Goal: Task Accomplishment & Management: Manage account settings

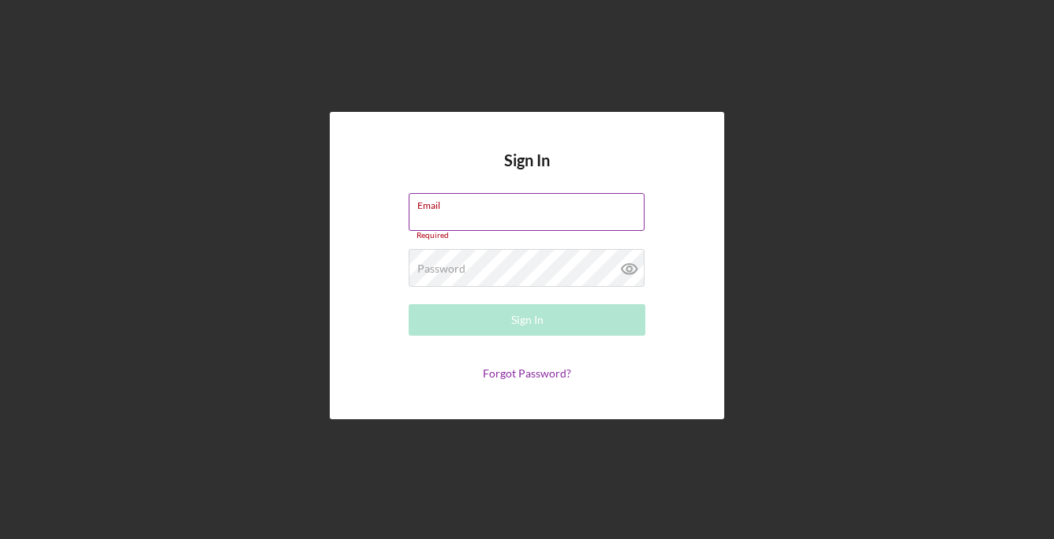
type input "[EMAIL_ADDRESS][DOMAIN_NAME]"
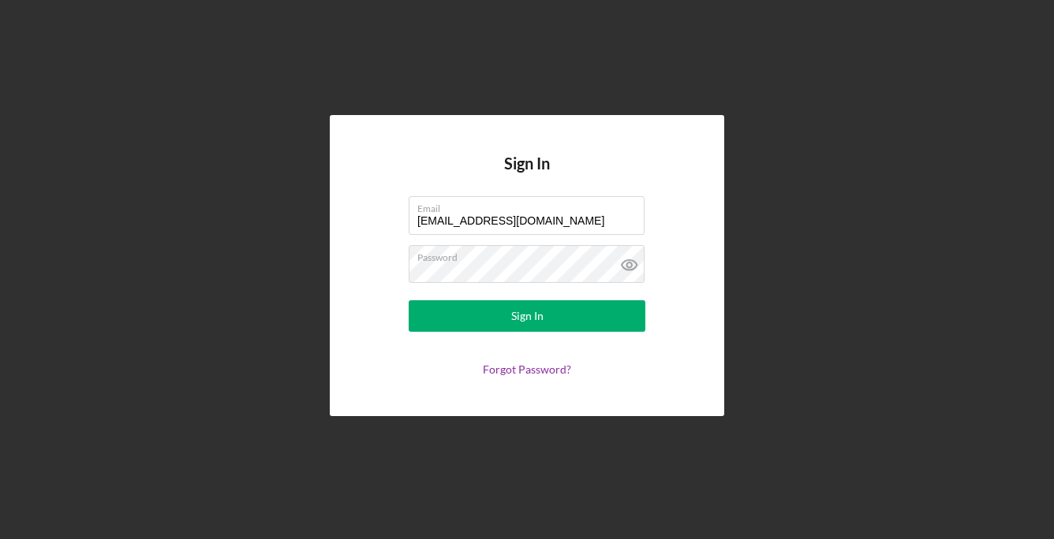
click at [605, 297] on form "Email [EMAIL_ADDRESS][DOMAIN_NAME] Password Sign In Forgot Password?" at bounding box center [526, 286] width 315 height 180
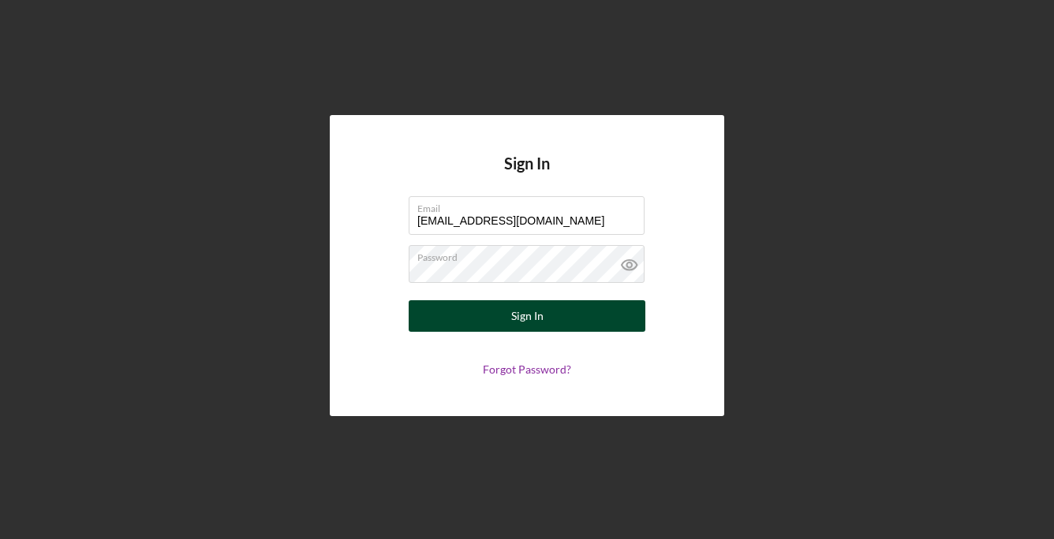
click at [589, 312] on button "Sign In" at bounding box center [527, 316] width 237 height 32
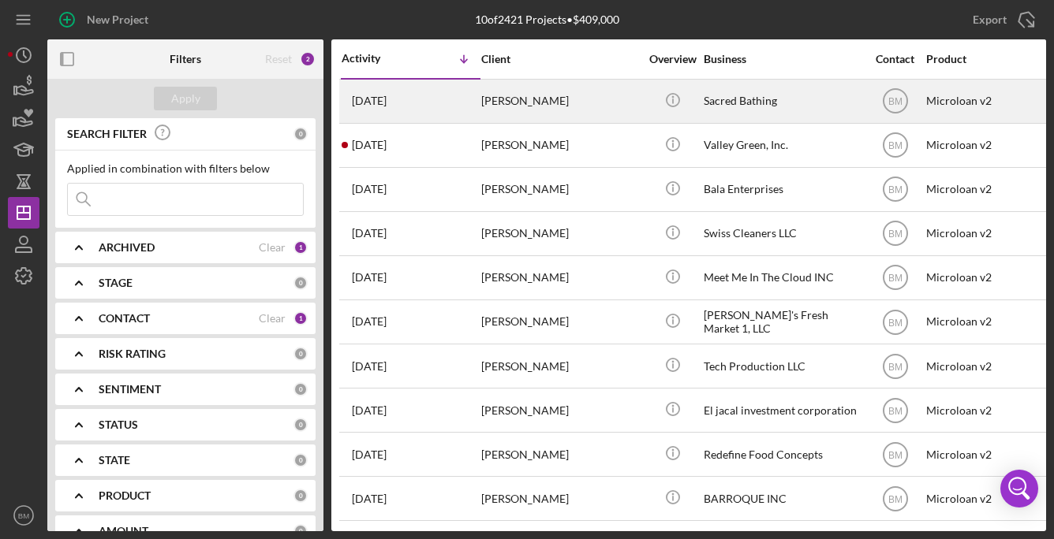
click at [765, 108] on div "Sacred Bathing" at bounding box center [782, 101] width 158 height 42
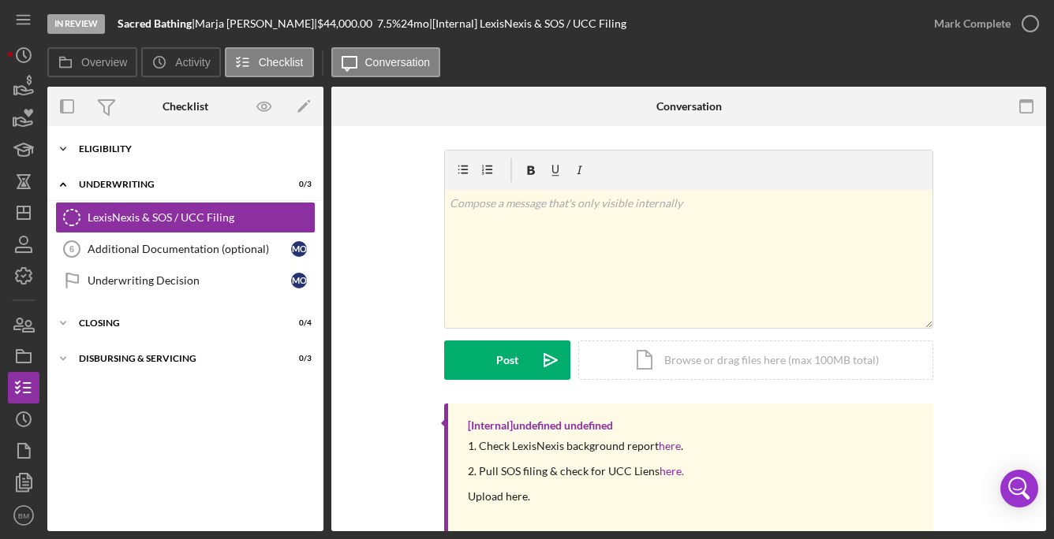
click at [158, 153] on div "Eligibility" at bounding box center [191, 148] width 225 height 9
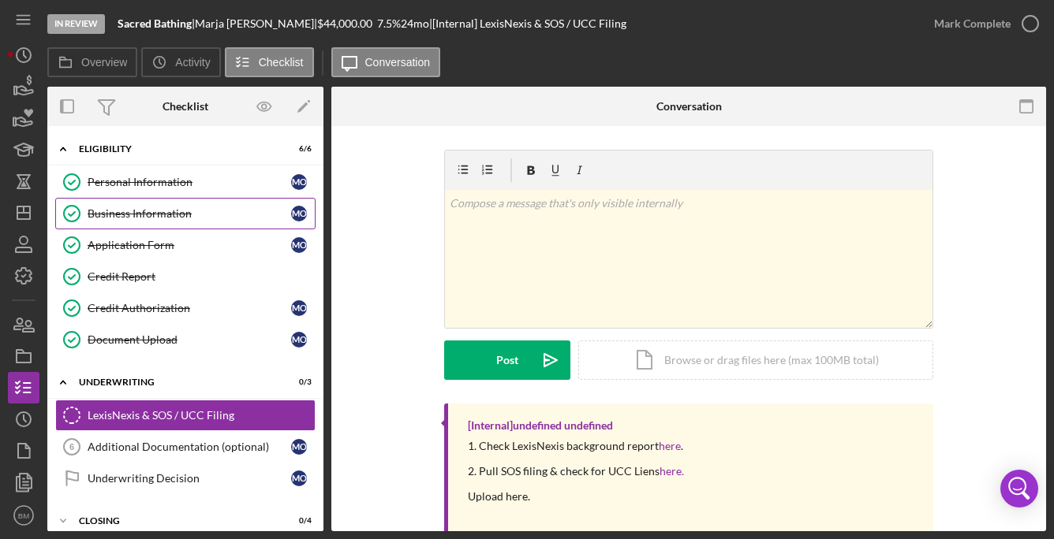
click at [164, 202] on link "Business Information Business Information M O" at bounding box center [185, 214] width 260 height 32
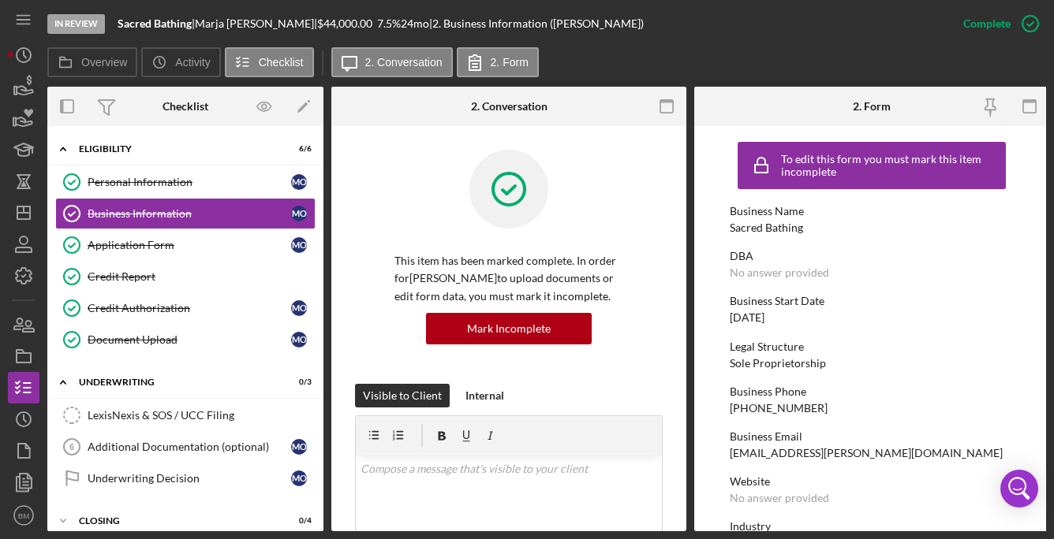
click at [779, 454] on div "[EMAIL_ADDRESS][PERSON_NAME][DOMAIN_NAME]" at bounding box center [866, 453] width 273 height 13
copy div "[EMAIL_ADDRESS][PERSON_NAME][DOMAIN_NAME]"
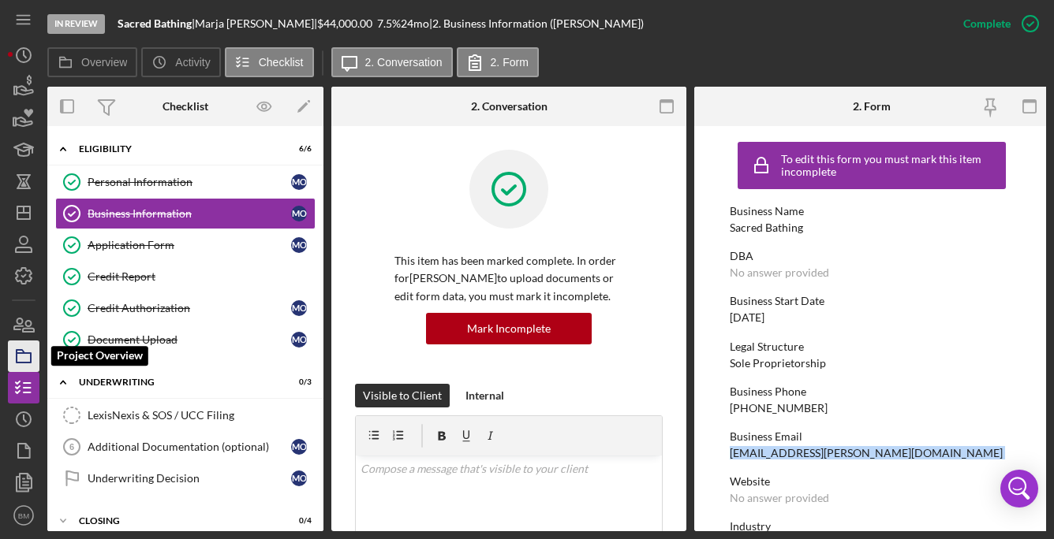
click at [18, 356] on icon "button" at bounding box center [23, 356] width 39 height 39
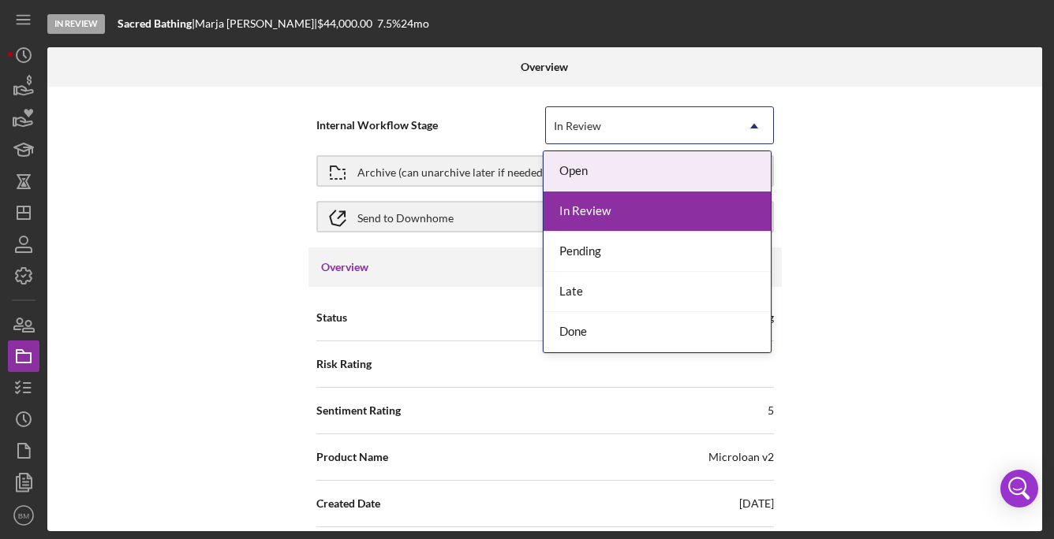
click at [603, 114] on div "In Review" at bounding box center [640, 126] width 189 height 36
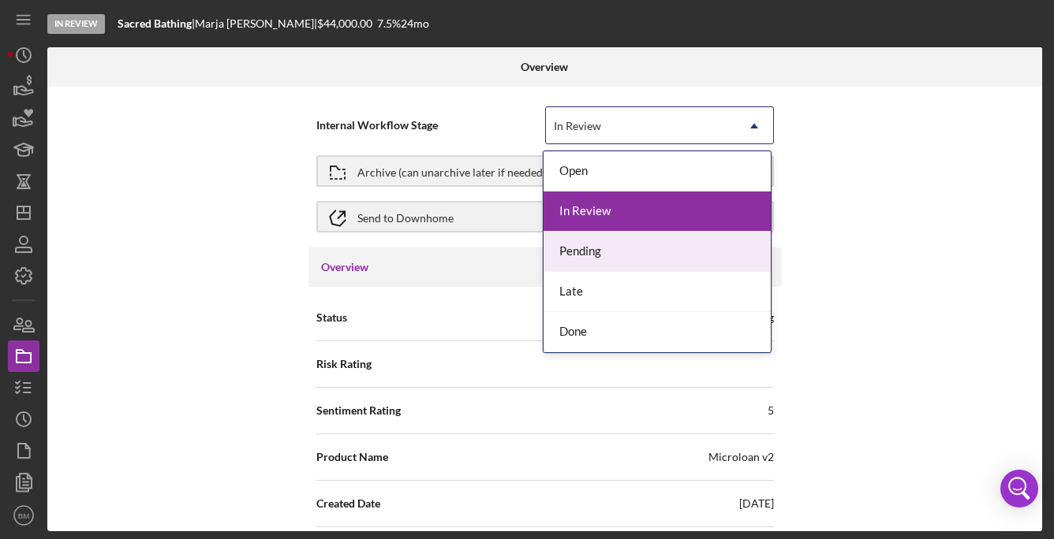
drag, startPoint x: 635, startPoint y: 271, endPoint x: 654, endPoint y: 203, distance: 70.4
click at [654, 203] on div "Open In Review Pending Late Done" at bounding box center [656, 251] width 227 height 201
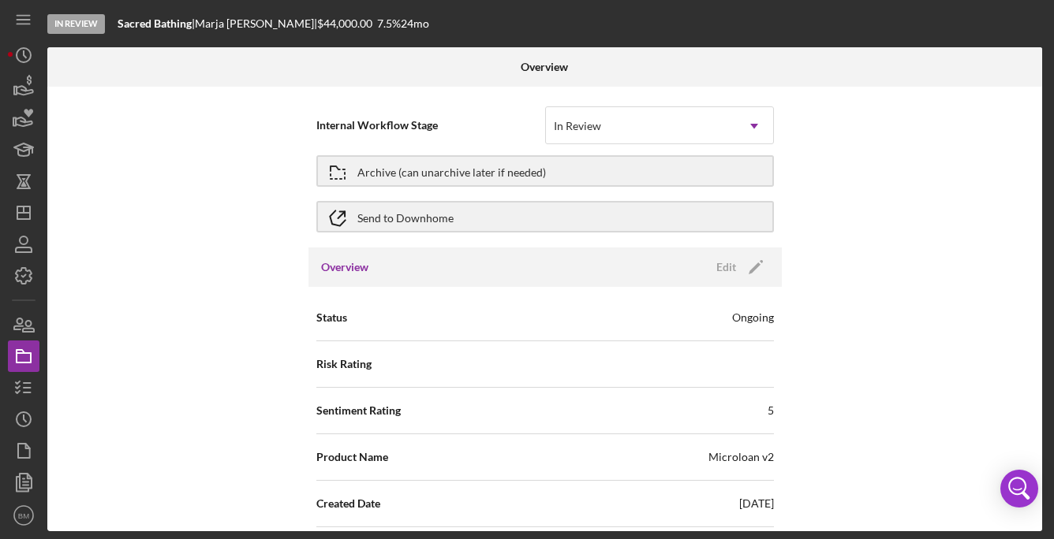
click at [226, 287] on div "Internal Workflow Stage In Review Icon/Dropdown Arrow Archive (can unarchive la…" at bounding box center [544, 309] width 995 height 445
drag, startPoint x: 416, startPoint y: 207, endPoint x: 218, endPoint y: 328, distance: 232.2
click at [218, 328] on div "Internal Workflow Stage In Review Icon/Dropdown Arrow Archive (can unarchive la…" at bounding box center [544, 309] width 995 height 445
click at [338, 174] on icon "button" at bounding box center [337, 172] width 39 height 39
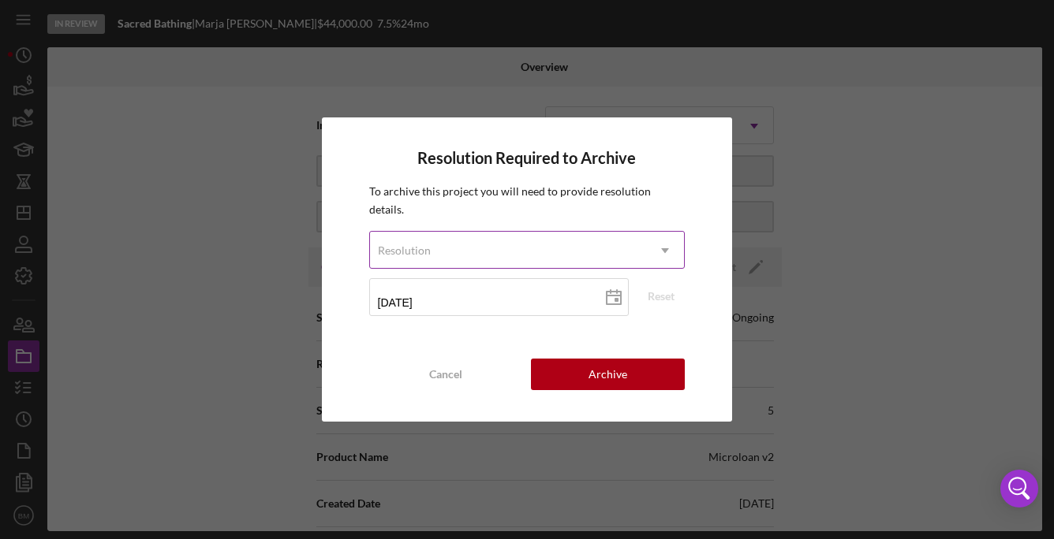
click at [465, 252] on div "Resolution" at bounding box center [508, 251] width 277 height 36
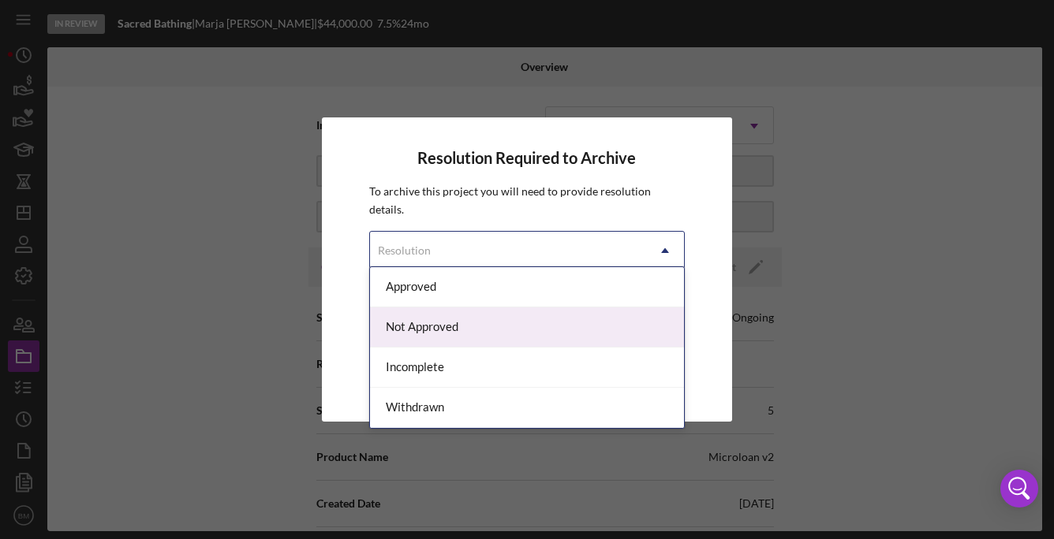
click at [491, 340] on div "Not Approved" at bounding box center [527, 328] width 315 height 40
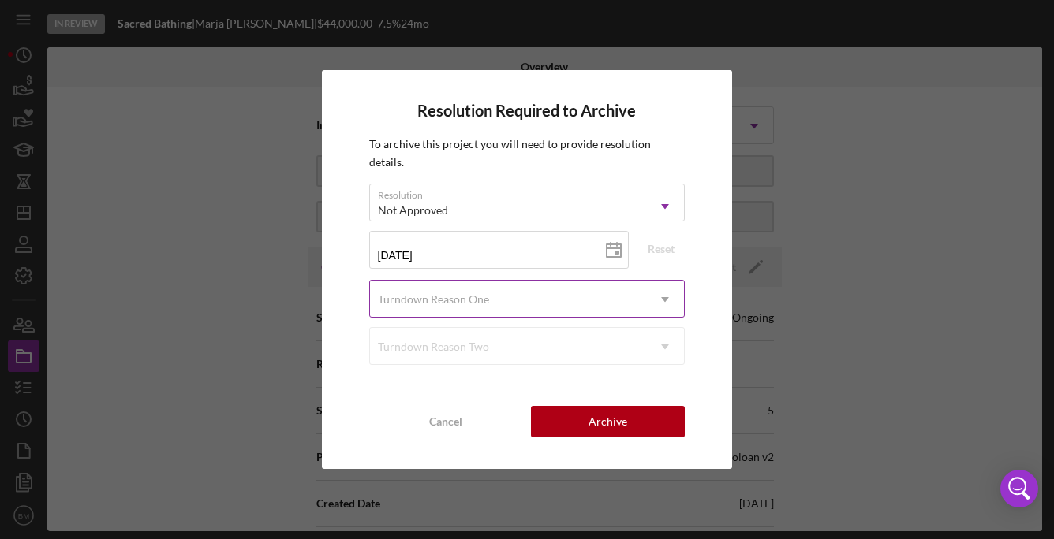
click at [502, 282] on div "Turndown Reason One" at bounding box center [508, 300] width 277 height 36
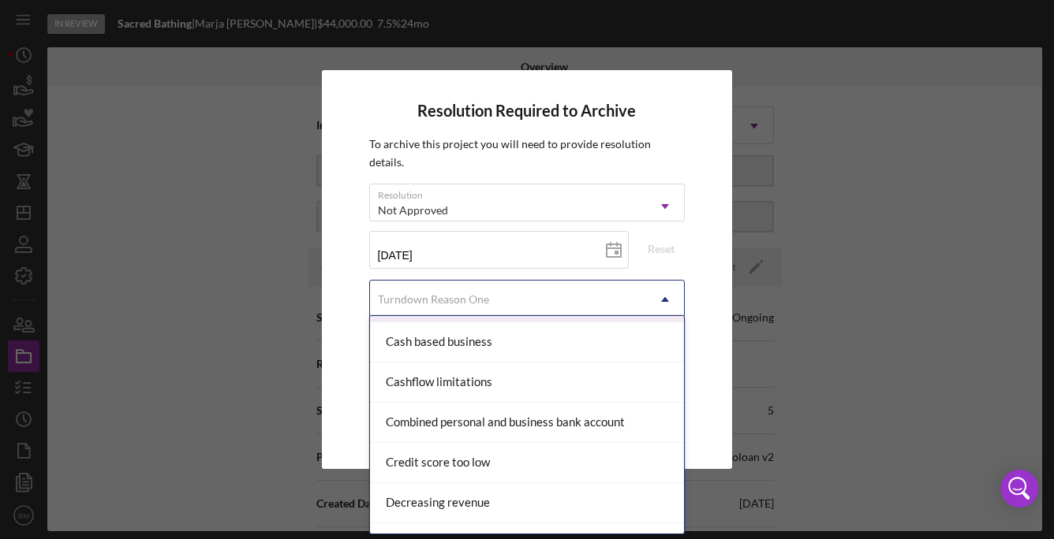
scroll to position [157, 0]
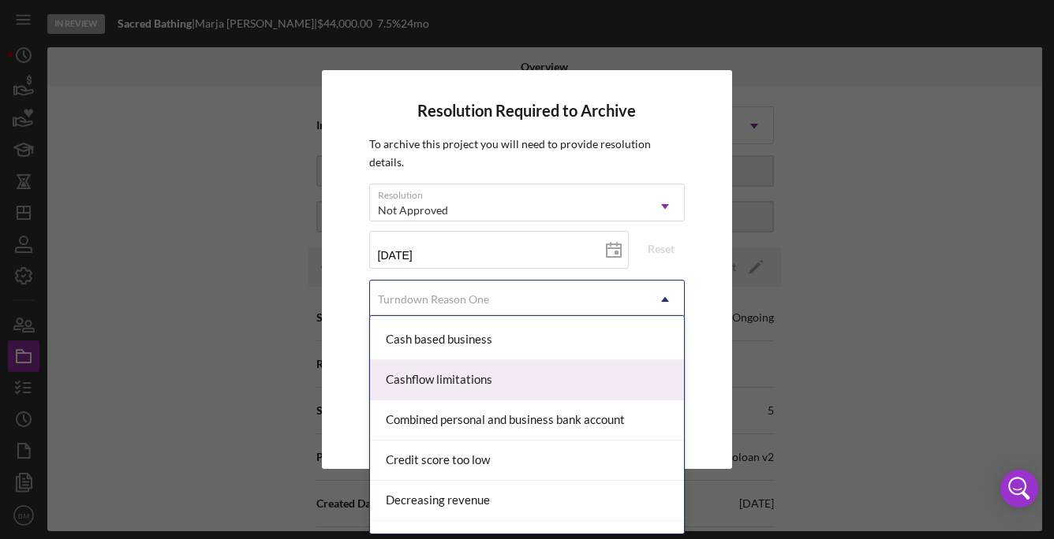
click at [507, 379] on div "Cashflow limitations" at bounding box center [527, 380] width 315 height 40
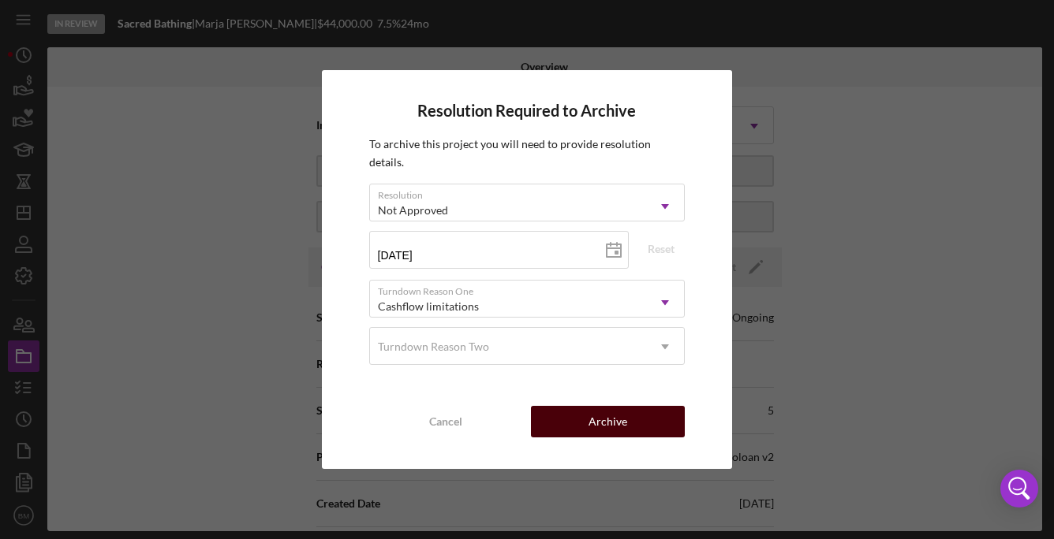
click at [606, 413] on div "Archive" at bounding box center [607, 422] width 39 height 32
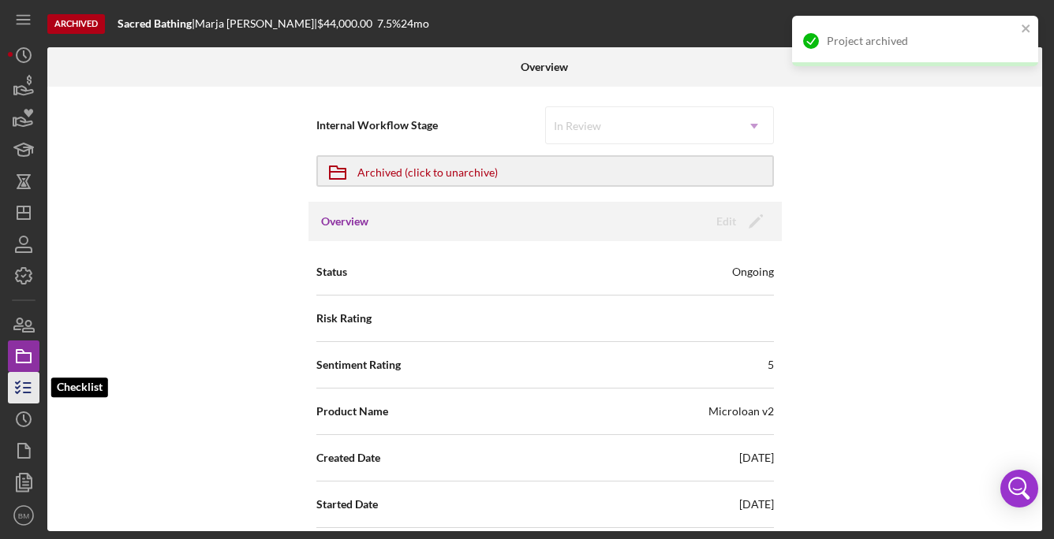
click at [25, 382] on icon "button" at bounding box center [23, 387] width 39 height 39
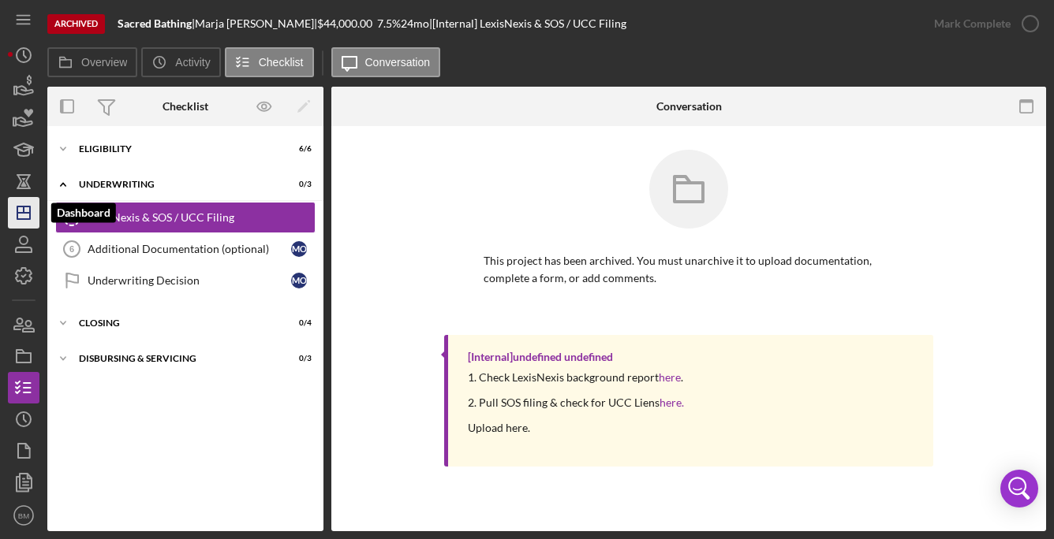
click at [19, 221] on icon "Icon/Dashboard" at bounding box center [23, 212] width 39 height 39
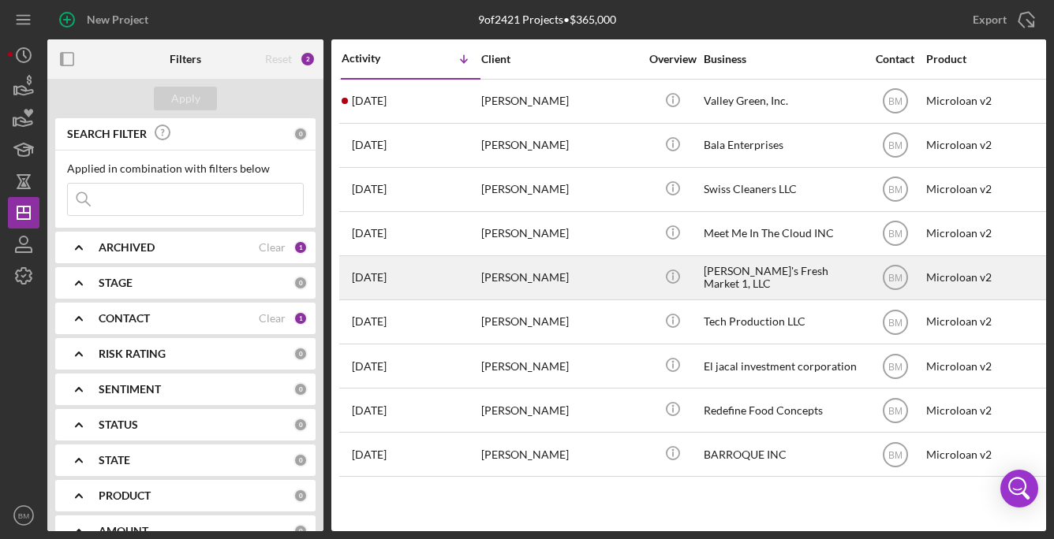
click at [753, 274] on div "[PERSON_NAME]'s Fresh Market 1, LLC" at bounding box center [782, 278] width 158 height 42
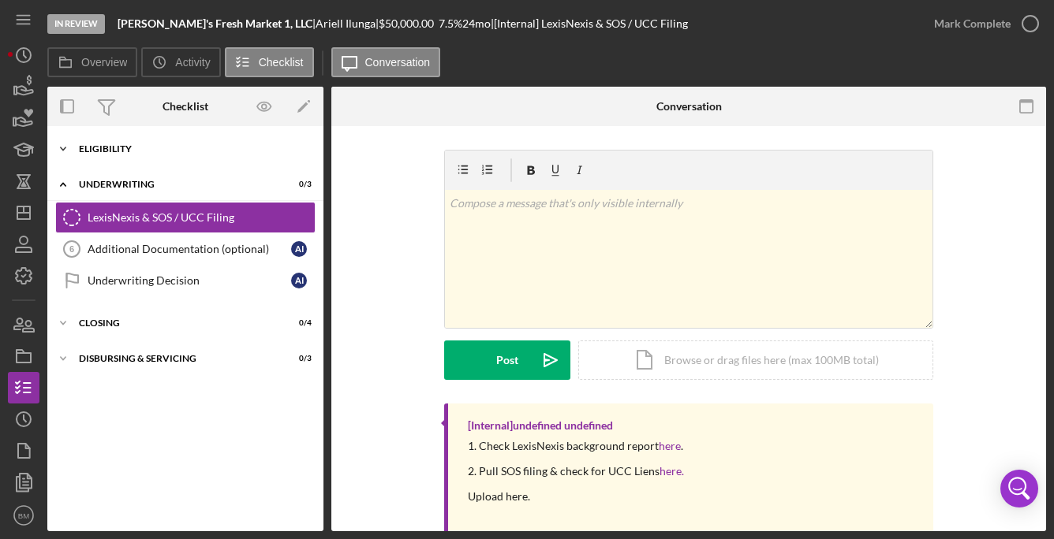
click at [150, 144] on div "Icon/Expander Eligibility 6 / 6" at bounding box center [185, 149] width 276 height 32
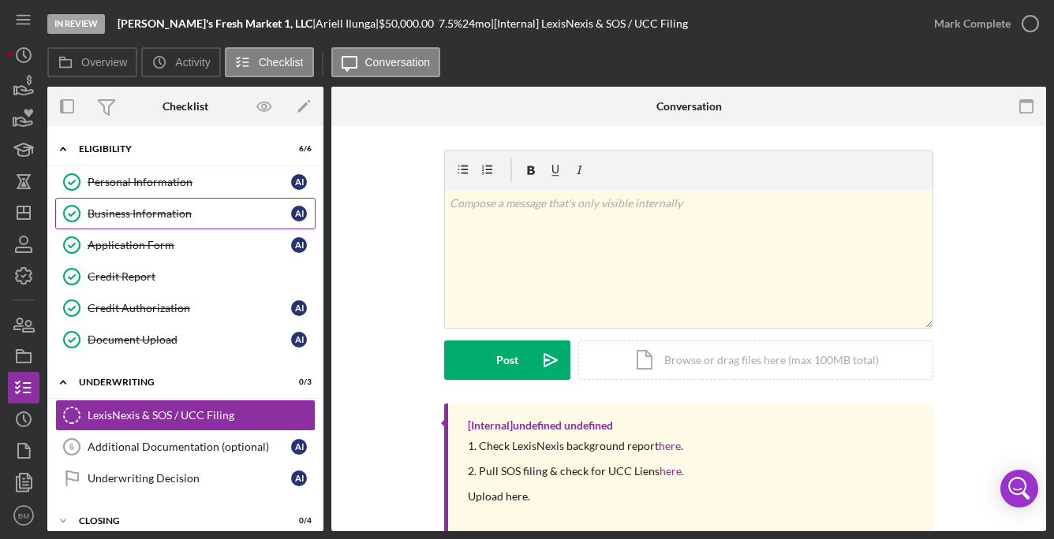
click at [225, 217] on div "Business Information" at bounding box center [189, 213] width 203 height 13
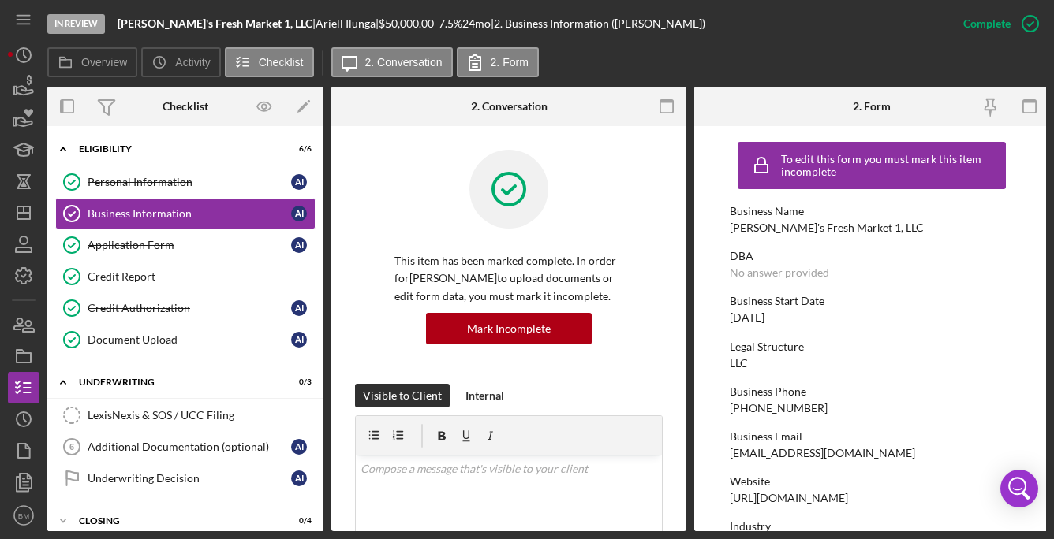
click at [805, 450] on div "[EMAIL_ADDRESS][DOMAIN_NAME]" at bounding box center [822, 453] width 185 height 13
copy div "[EMAIL_ADDRESS][DOMAIN_NAME]"
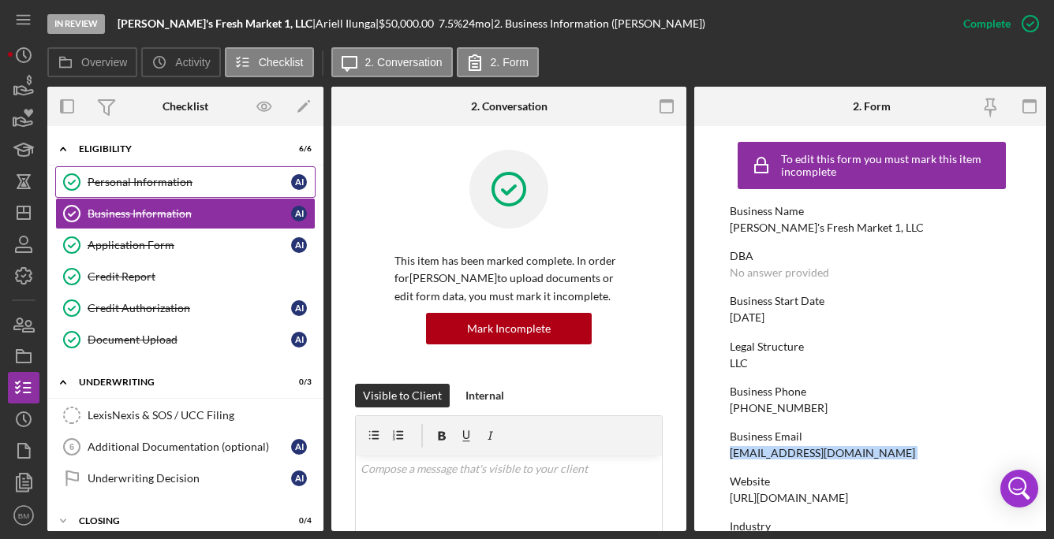
click at [236, 172] on link "Personal Information Personal Information A I" at bounding box center [185, 182] width 260 height 32
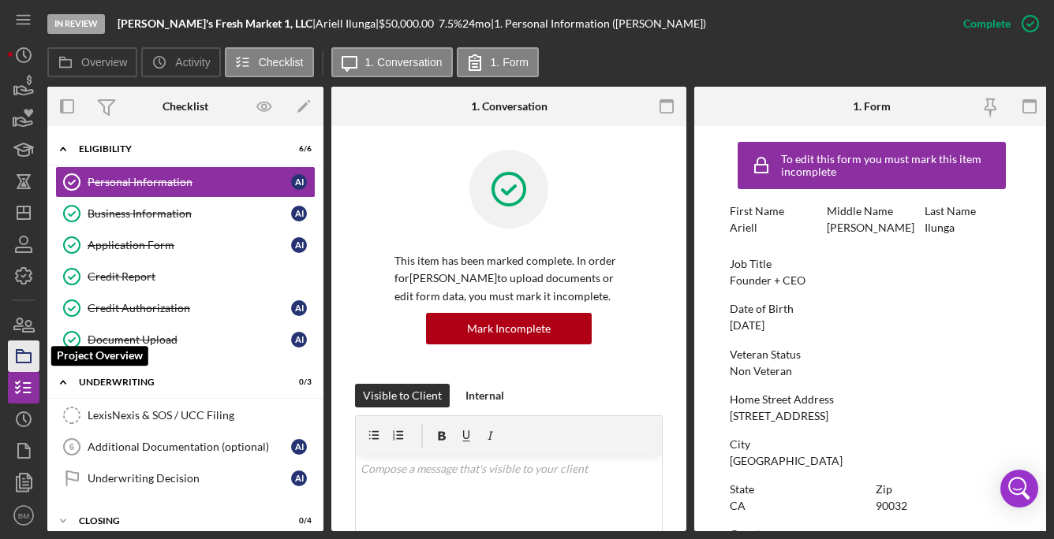
click at [28, 353] on rect "button" at bounding box center [24, 357] width 14 height 9
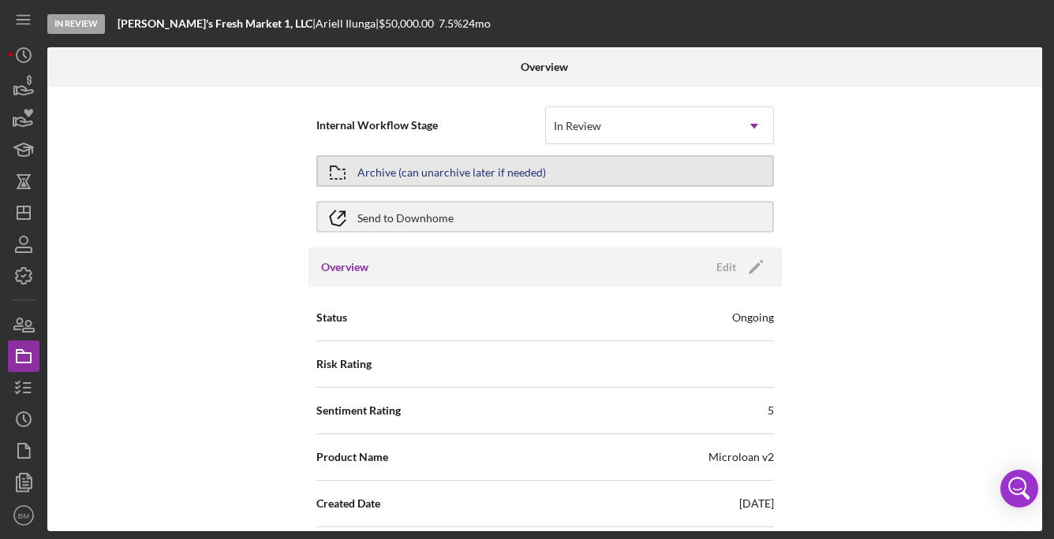
click at [548, 166] on button "Archive (can unarchive later if needed)" at bounding box center [544, 171] width 457 height 32
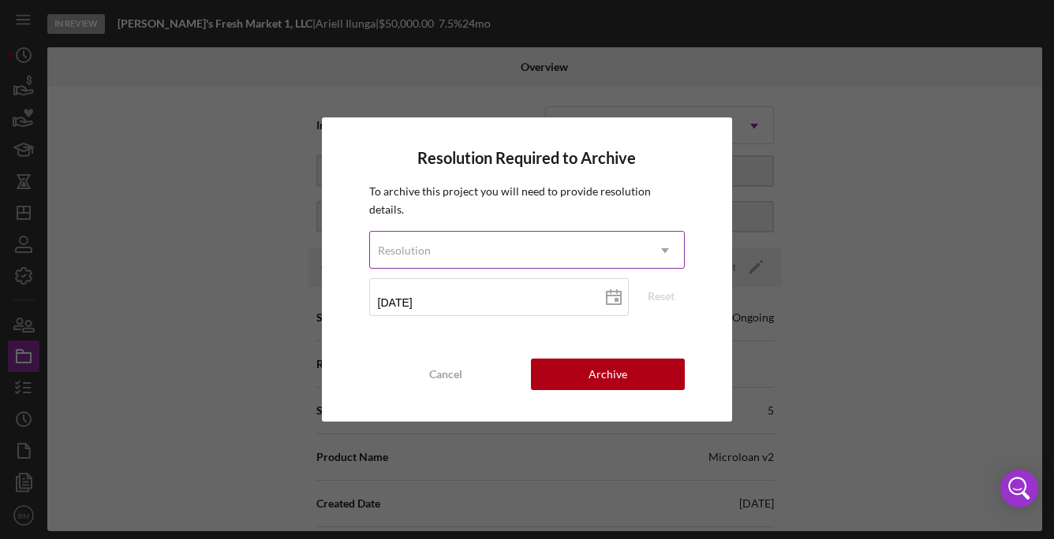
click at [483, 256] on div "Resolution" at bounding box center [508, 251] width 277 height 36
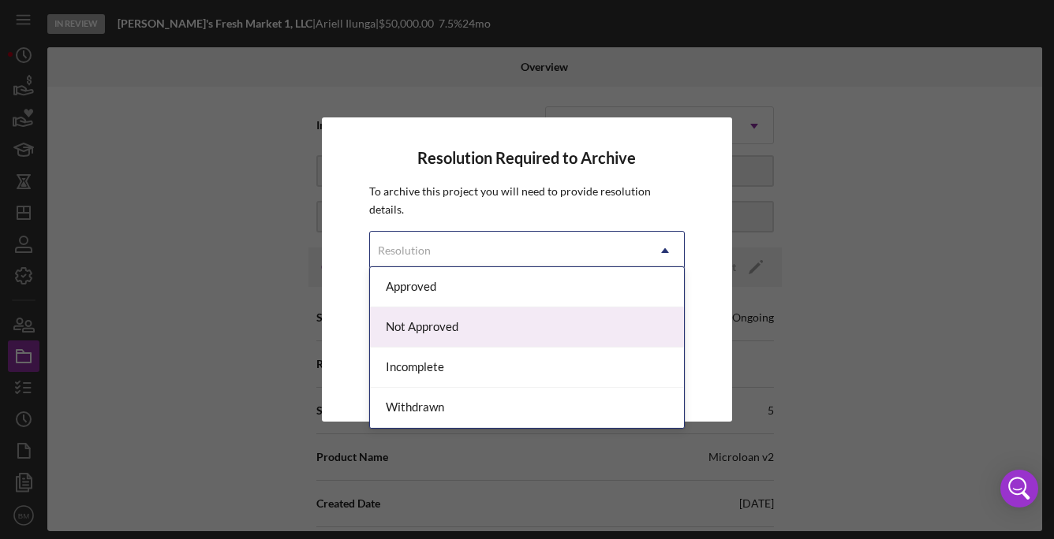
click at [454, 333] on div "Not Approved" at bounding box center [527, 328] width 315 height 40
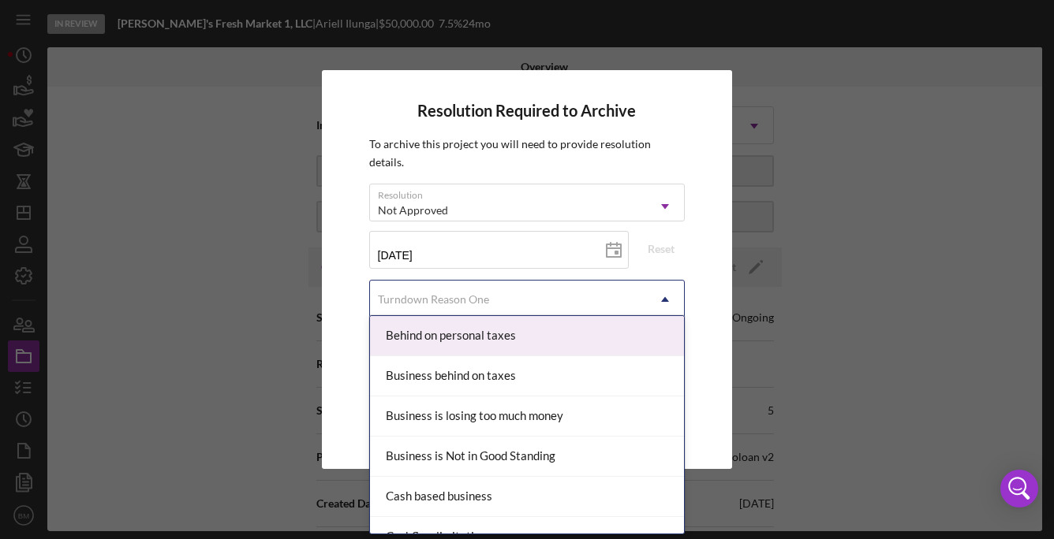
click at [457, 293] on div "Turndown Reason One" at bounding box center [433, 299] width 111 height 13
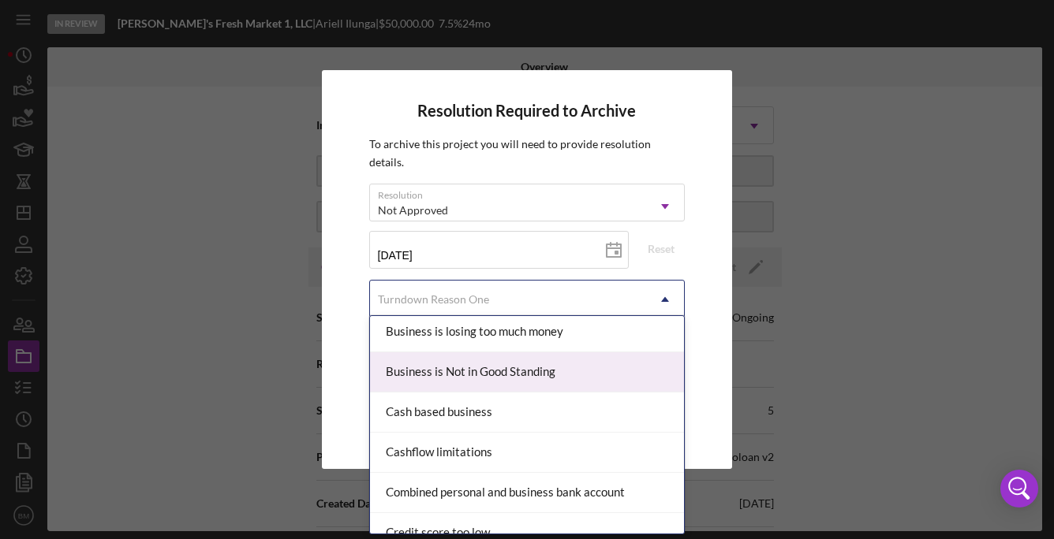
scroll to position [85, 0]
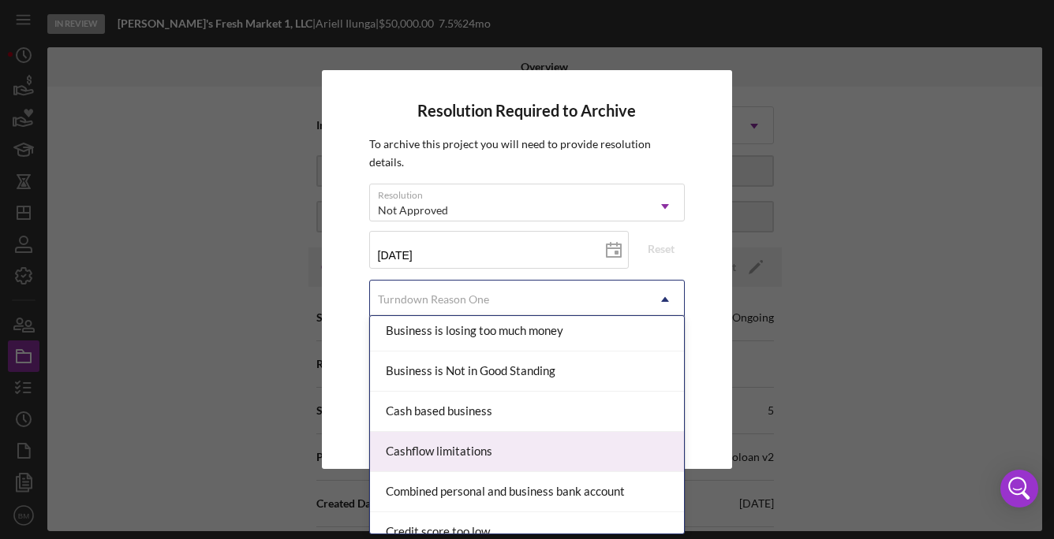
click at [512, 459] on div "Cashflow limitations" at bounding box center [527, 452] width 315 height 40
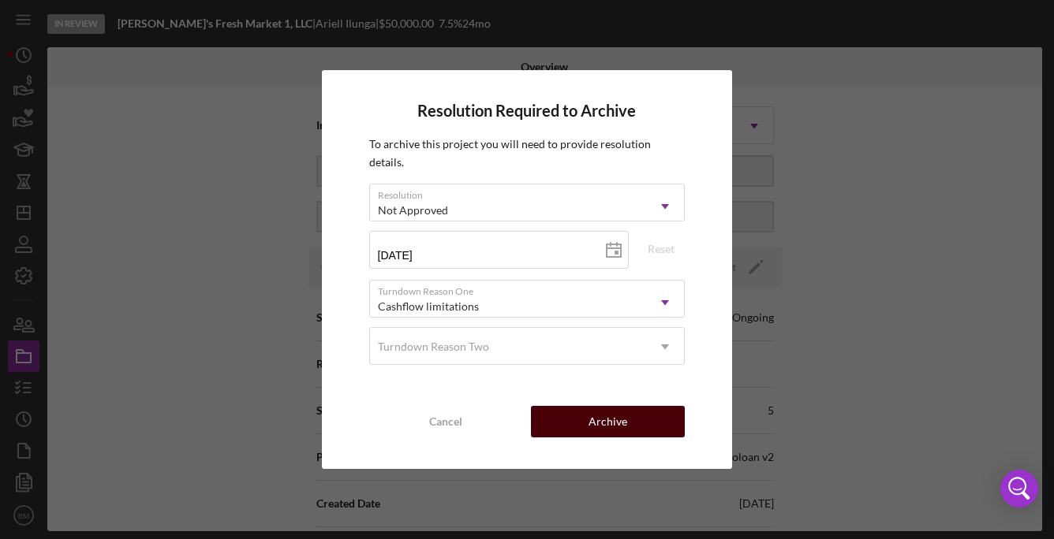
click at [601, 416] on div "Archive" at bounding box center [607, 422] width 39 height 32
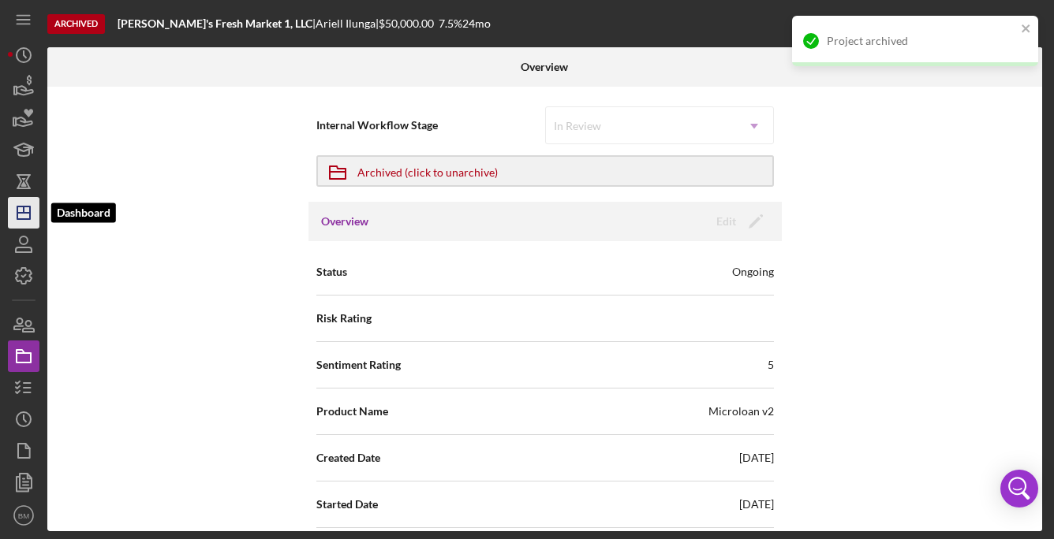
click at [24, 223] on icon "Icon/Dashboard" at bounding box center [23, 212] width 39 height 39
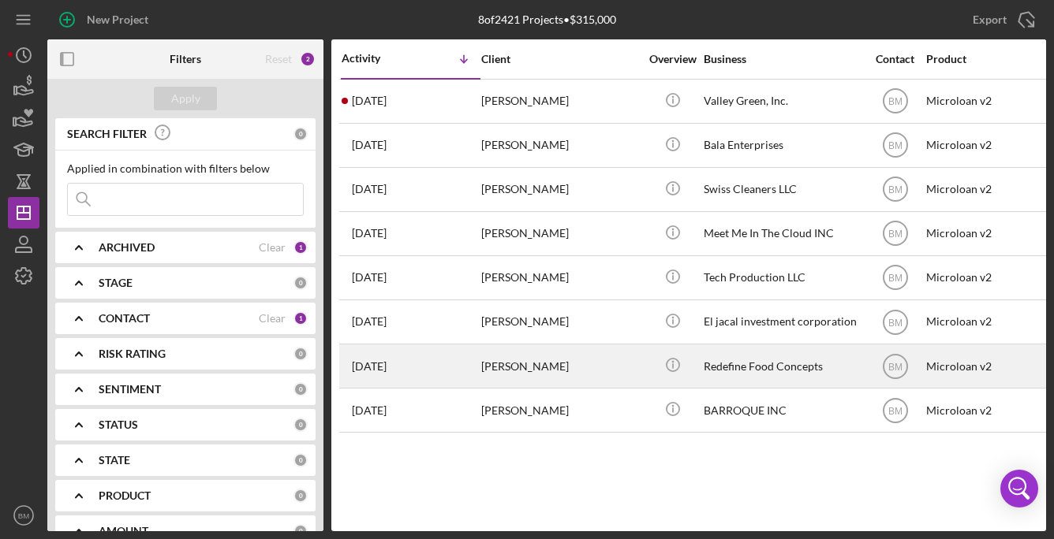
click at [726, 366] on div "Redefine Food Concepts" at bounding box center [782, 366] width 158 height 42
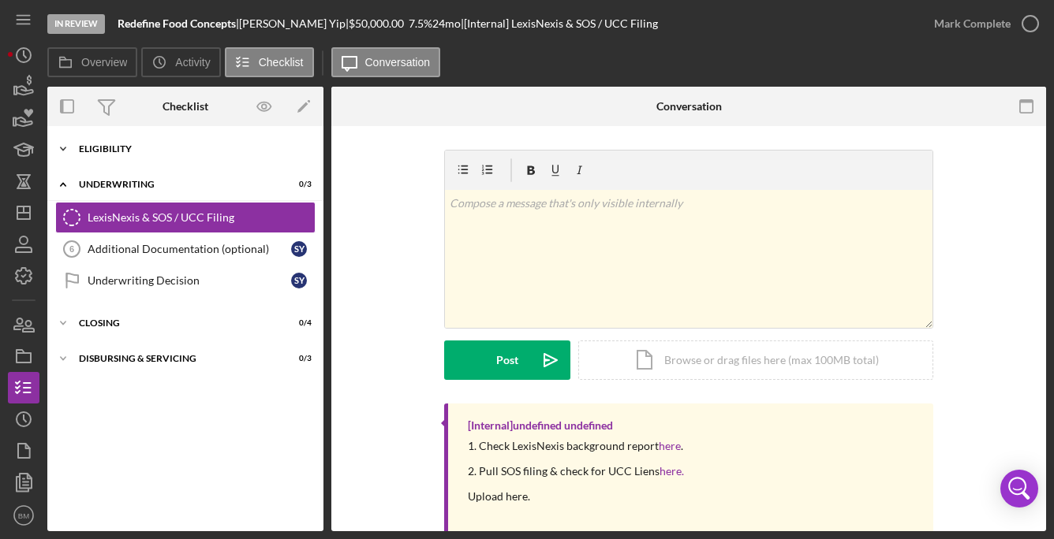
click at [144, 140] on div "Icon/Expander Eligibility 6 / 6" at bounding box center [185, 149] width 276 height 32
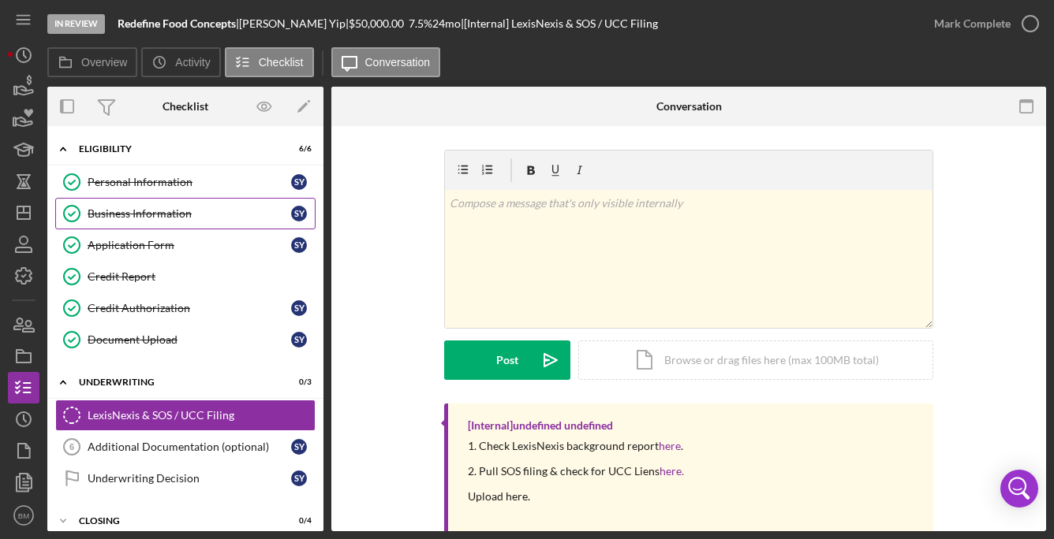
click at [152, 215] on div "Business Information" at bounding box center [189, 213] width 203 height 13
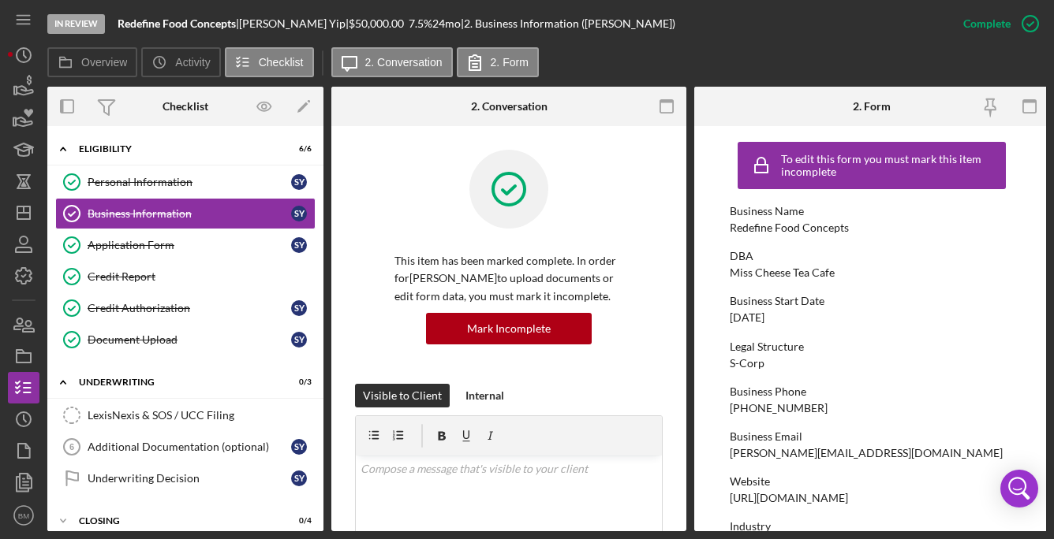
click at [778, 450] on div "[PERSON_NAME][EMAIL_ADDRESS][DOMAIN_NAME]" at bounding box center [866, 453] width 273 height 13
copy div "[PERSON_NAME][EMAIL_ADDRESS][DOMAIN_NAME]"
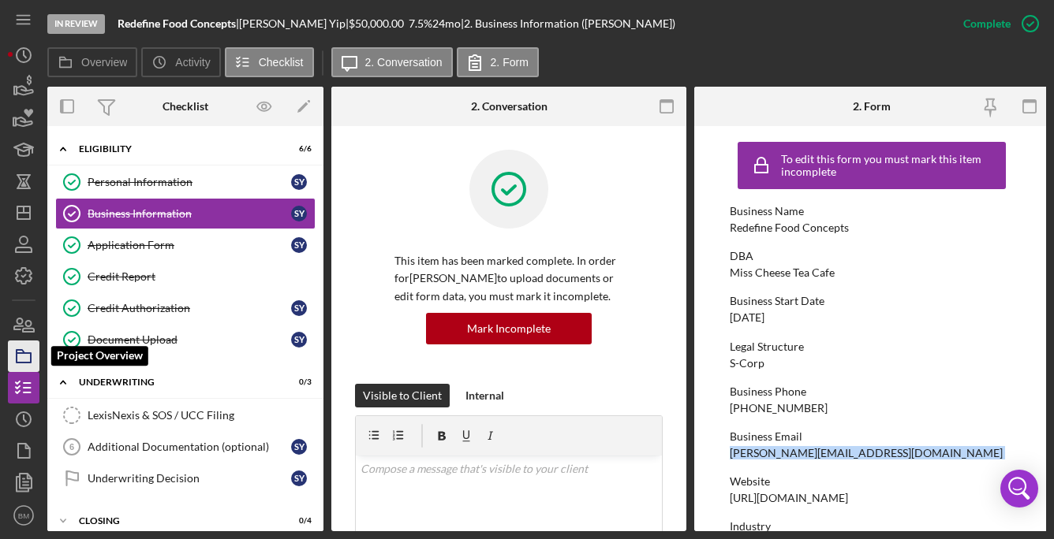
click at [32, 352] on icon "button" at bounding box center [23, 356] width 39 height 39
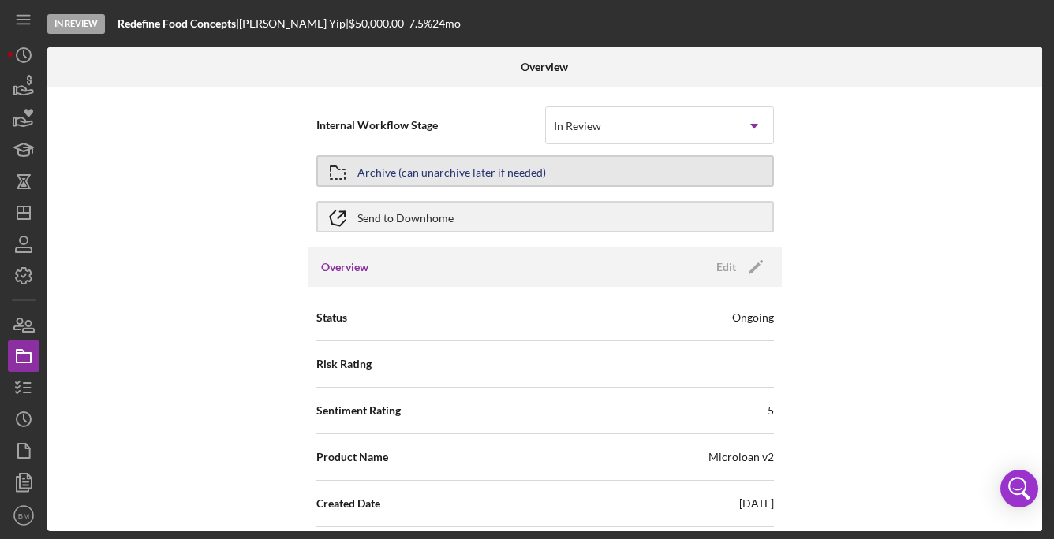
click at [536, 168] on div "Archive (can unarchive later if needed)" at bounding box center [451, 171] width 188 height 28
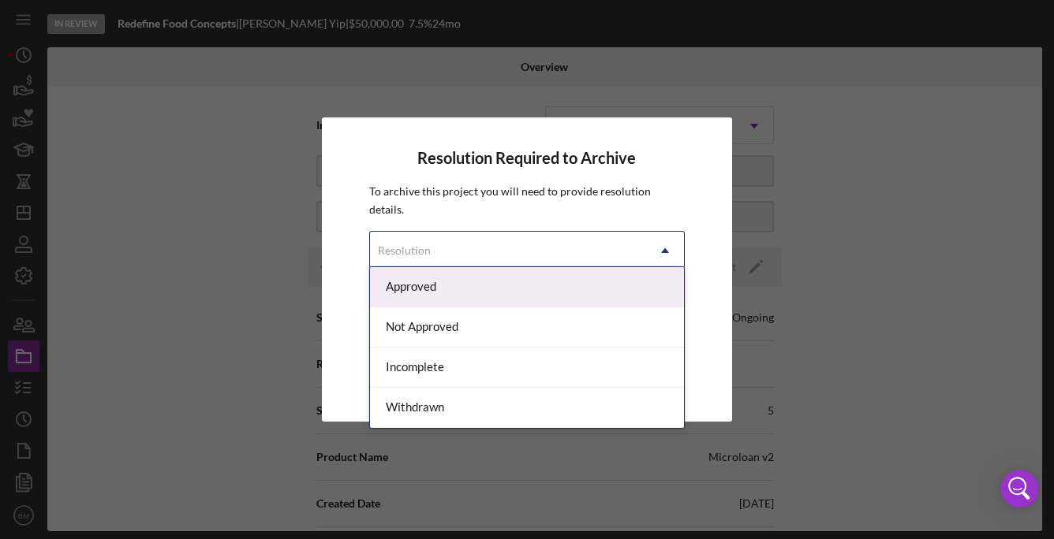
click at [502, 246] on div "Resolution" at bounding box center [508, 251] width 277 height 36
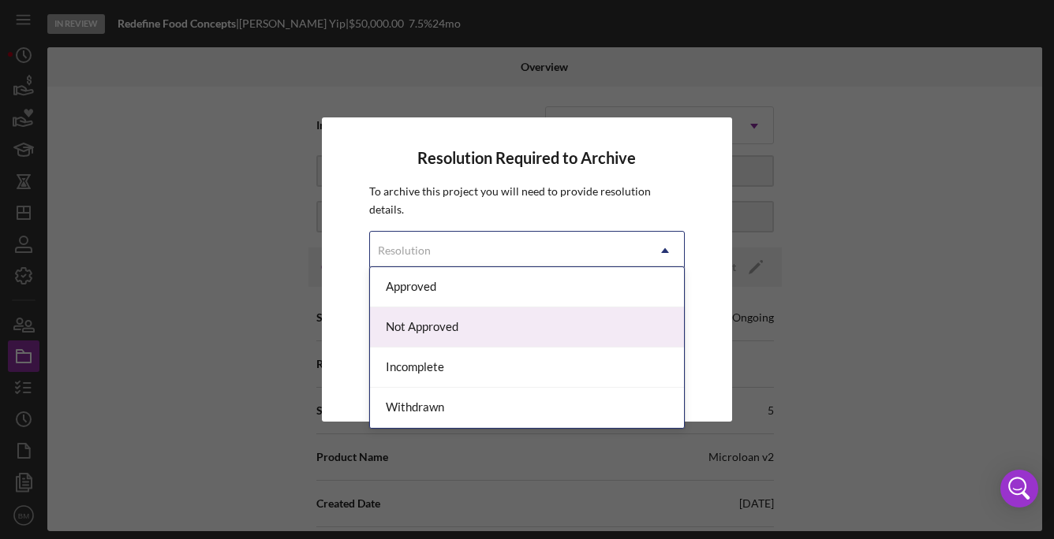
click at [471, 334] on div "Not Approved" at bounding box center [527, 328] width 315 height 40
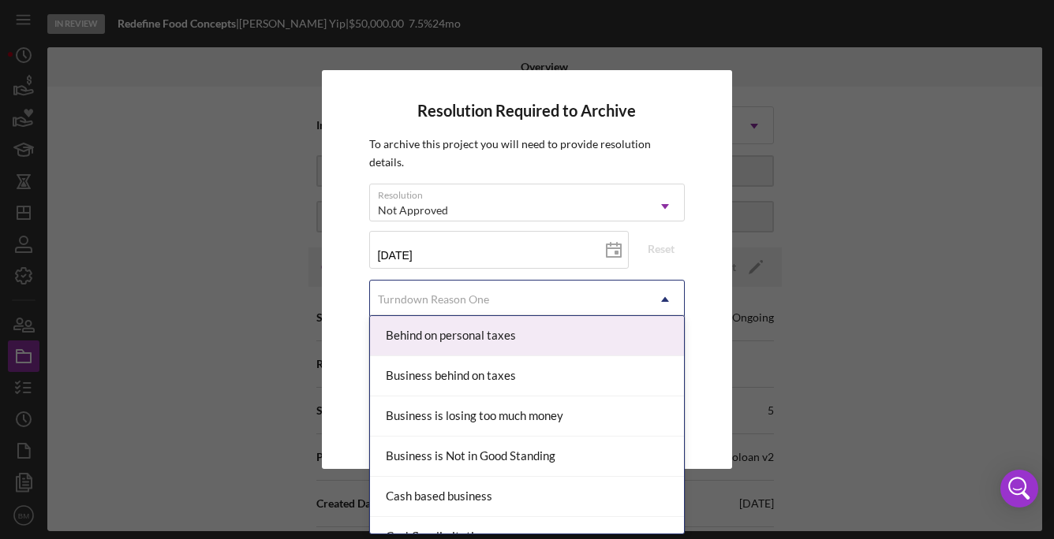
click at [478, 282] on div "Turndown Reason One" at bounding box center [508, 300] width 277 height 36
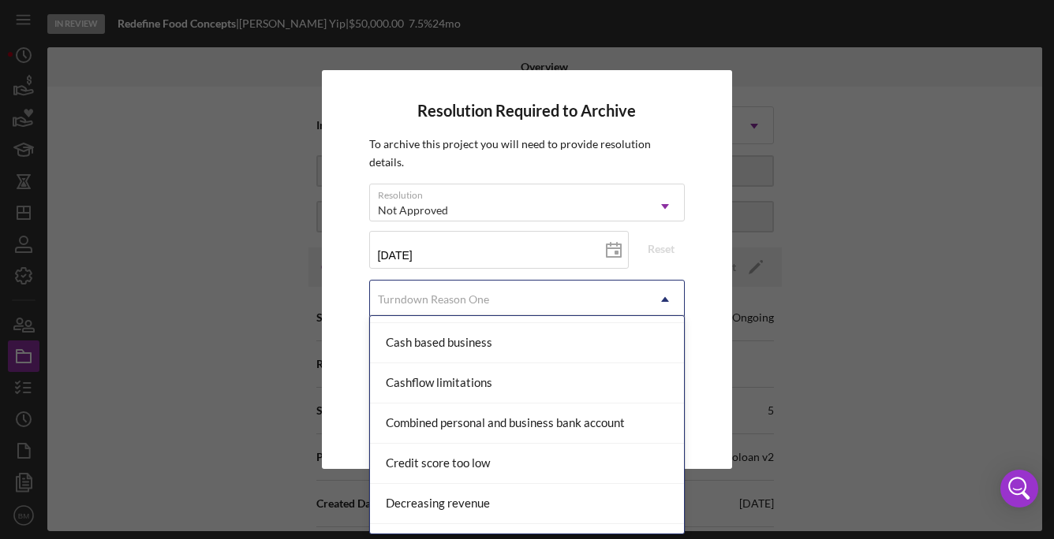
scroll to position [157, 0]
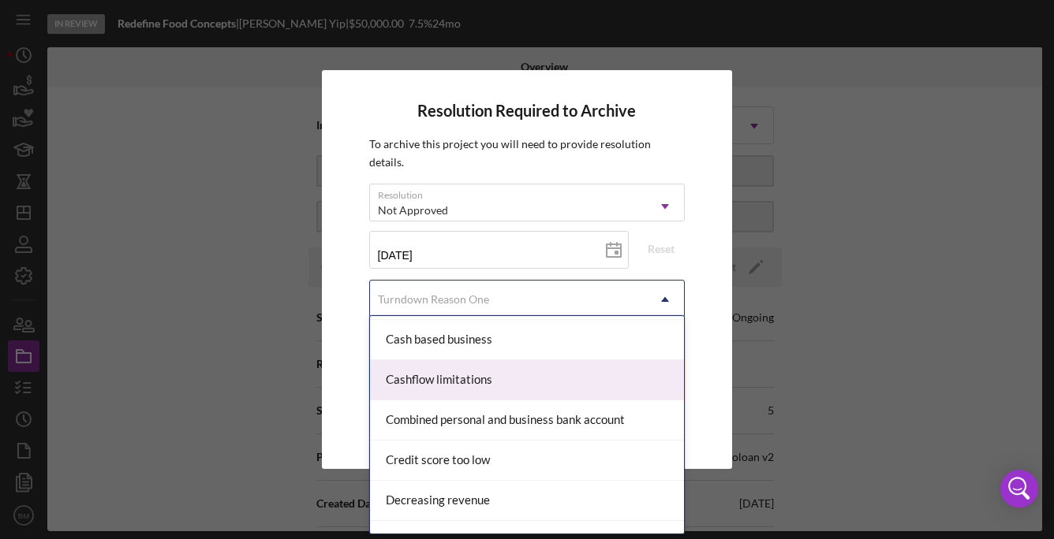
click at [502, 374] on div "Cashflow limitations" at bounding box center [527, 380] width 315 height 40
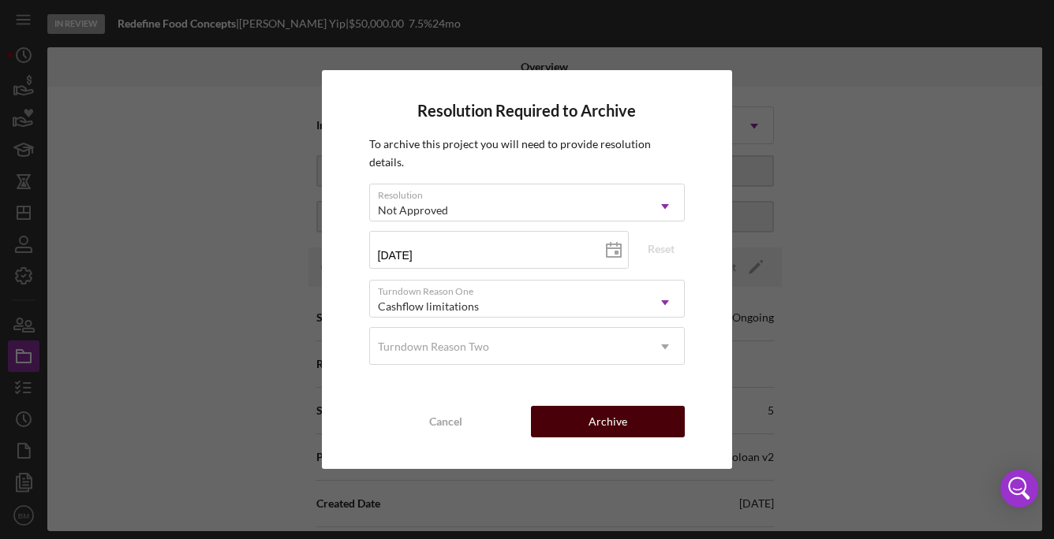
click at [581, 419] on button "Archive" at bounding box center [608, 422] width 154 height 32
